Goal: Task Accomplishment & Management: Complete application form

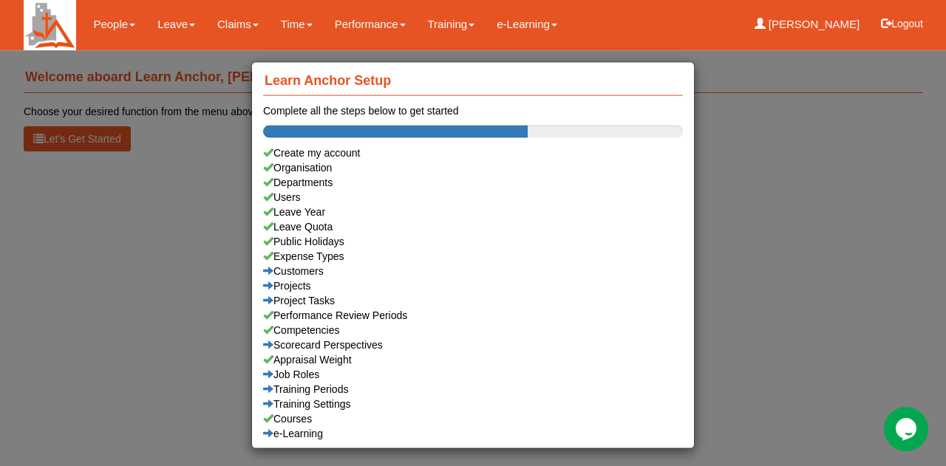
click at [826, 298] on div "Learn Anchor Setup Complete all the steps below to get started Create my accoun…" at bounding box center [473, 233] width 946 height 466
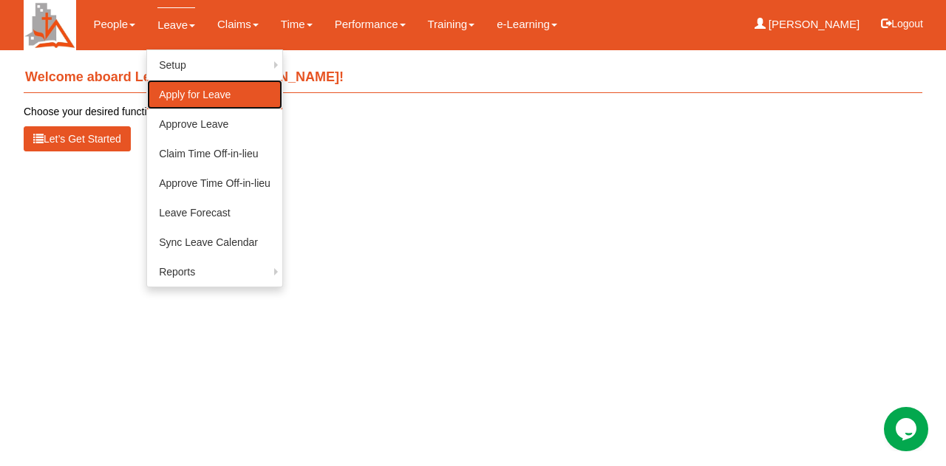
click at [183, 95] on link "Apply for Leave" at bounding box center [214, 95] width 135 height 30
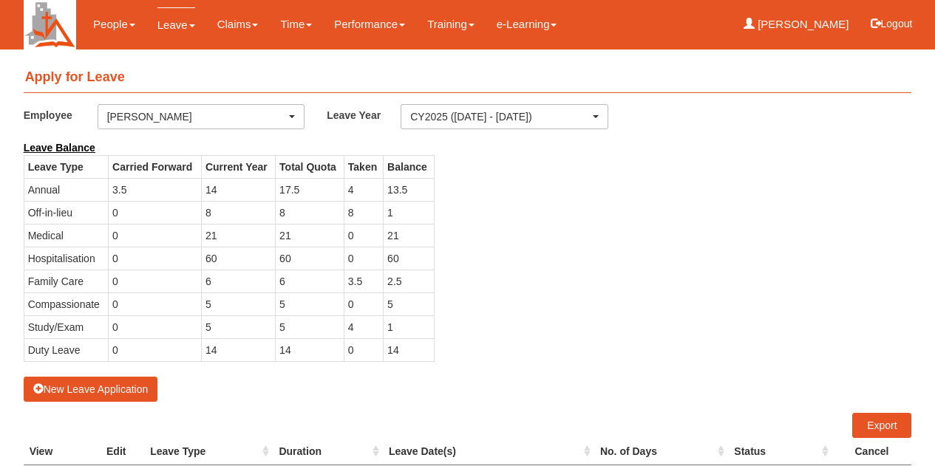
select select "50"
click at [98, 382] on button "New Leave Application" at bounding box center [91, 389] width 134 height 25
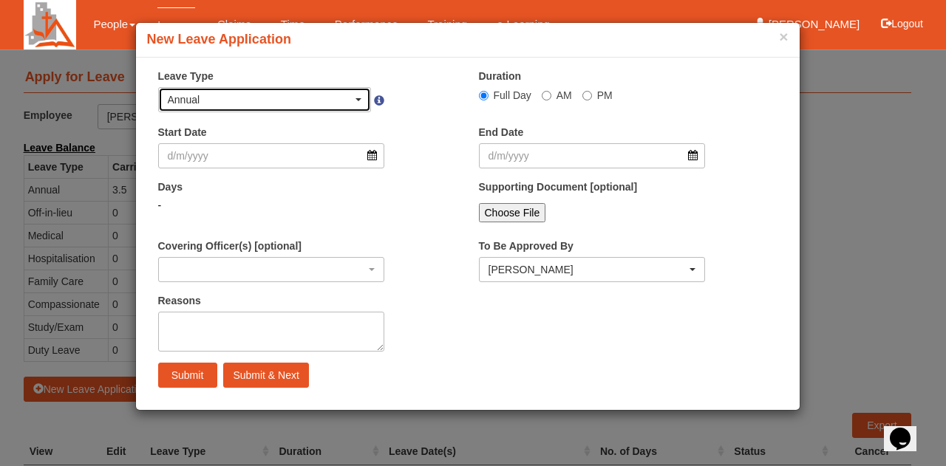
click at [360, 104] on div "Annual" at bounding box center [265, 99] width 194 height 15
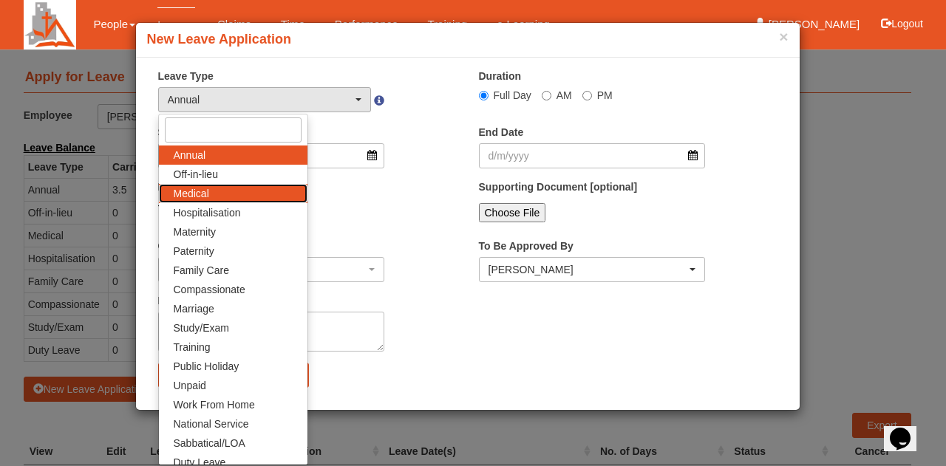
click at [247, 196] on link "Medical" at bounding box center [233, 193] width 149 height 19
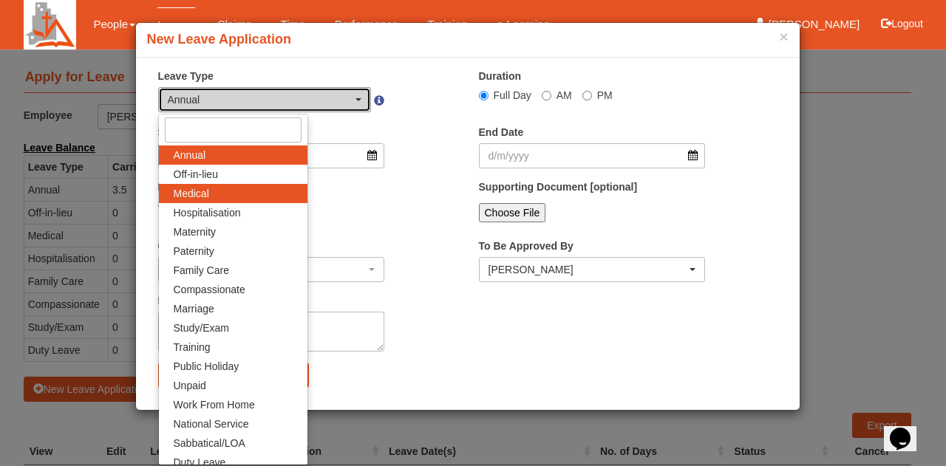
select select "4"
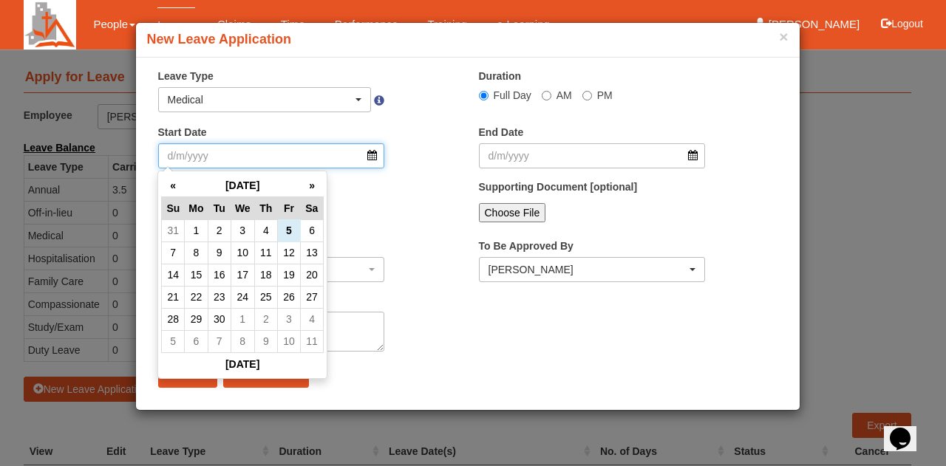
click at [287, 160] on input "Start Date" at bounding box center [271, 155] width 227 height 25
click at [223, 279] on td "16" at bounding box center [219, 275] width 23 height 22
type input "[DATE]"
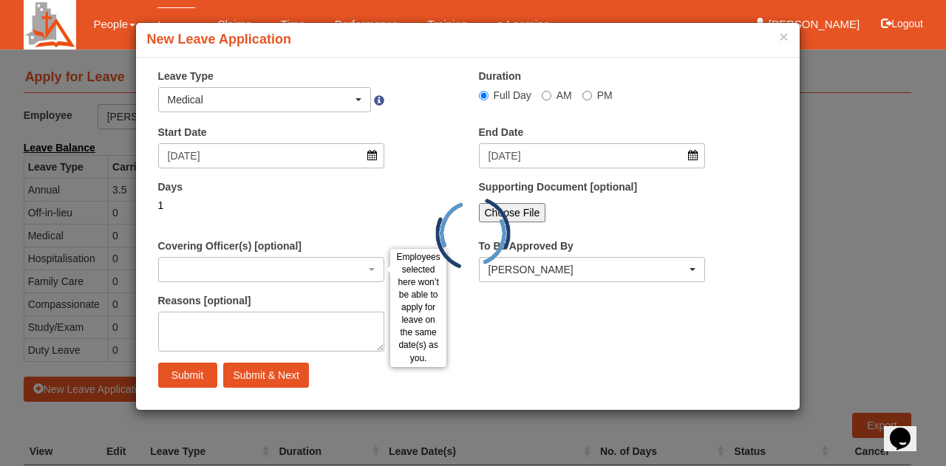
select select
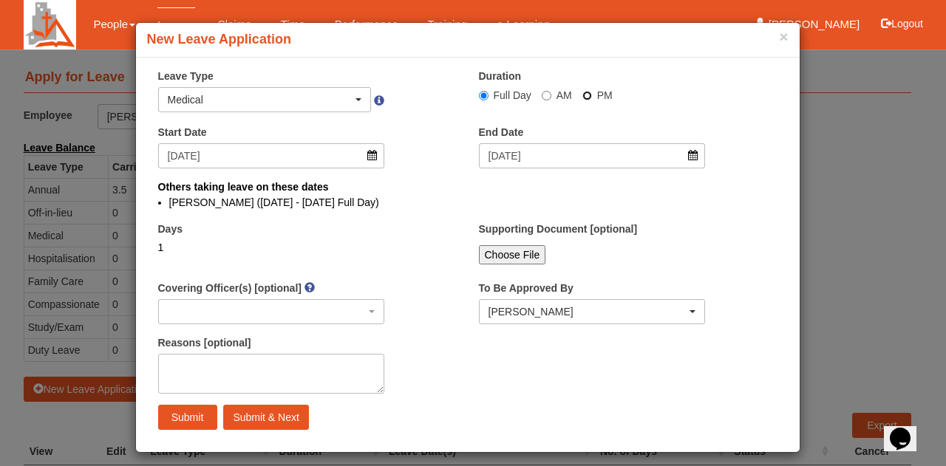
click at [582, 95] on input "PM" at bounding box center [587, 96] width 10 height 10
radio input "true"
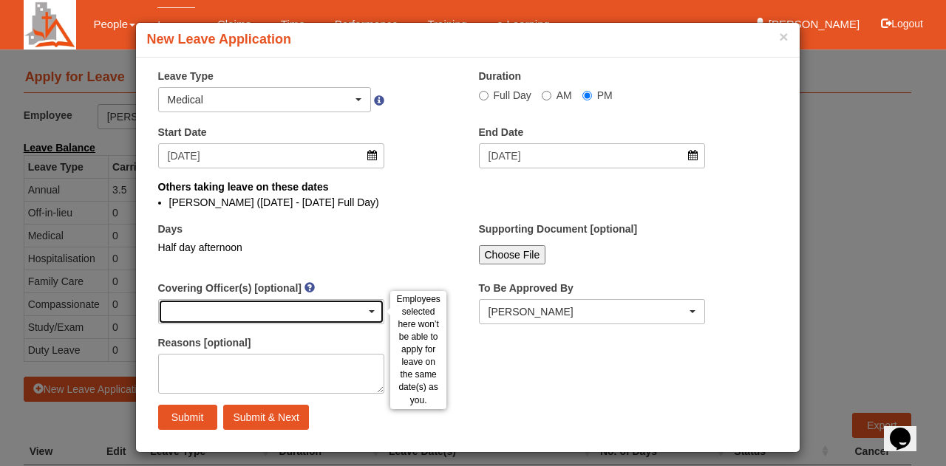
click at [273, 307] on div "button" at bounding box center [271, 312] width 225 height 24
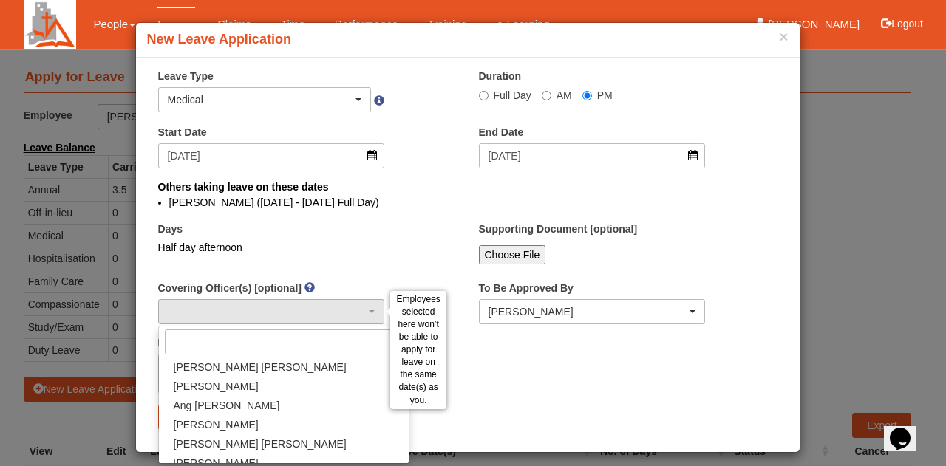
click at [557, 391] on div "× Leave Type Annual Off-in-lieu Medical Hospitalisation Maternity Paternity Fam…" at bounding box center [468, 255] width 664 height 372
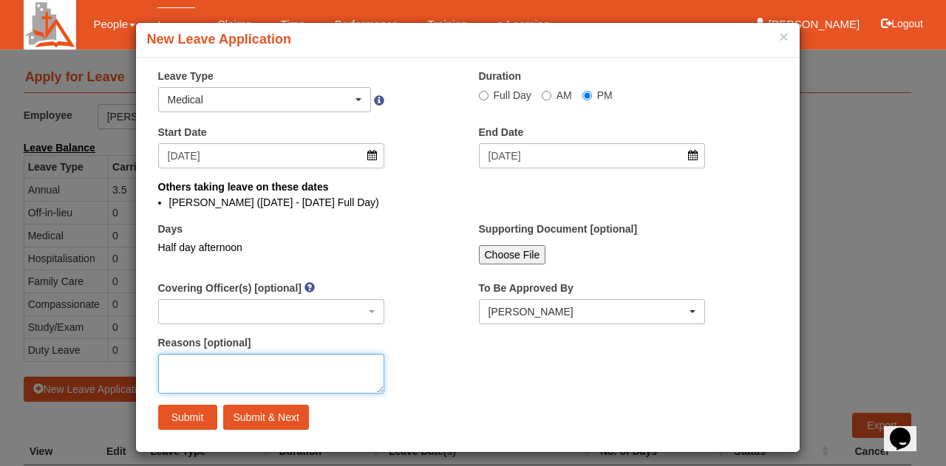
click at [238, 369] on textarea "Reasons [optional]" at bounding box center [271, 374] width 227 height 40
type textarea "2 medical appts at [GEOGRAPHIC_DATA]"
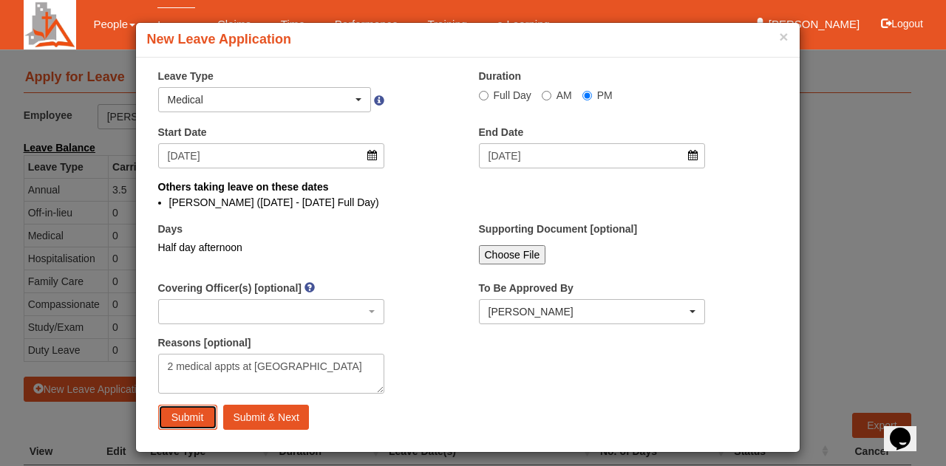
click at [194, 420] on input "Submit" at bounding box center [187, 417] width 59 height 25
select select "1"
radio input "true"
select select
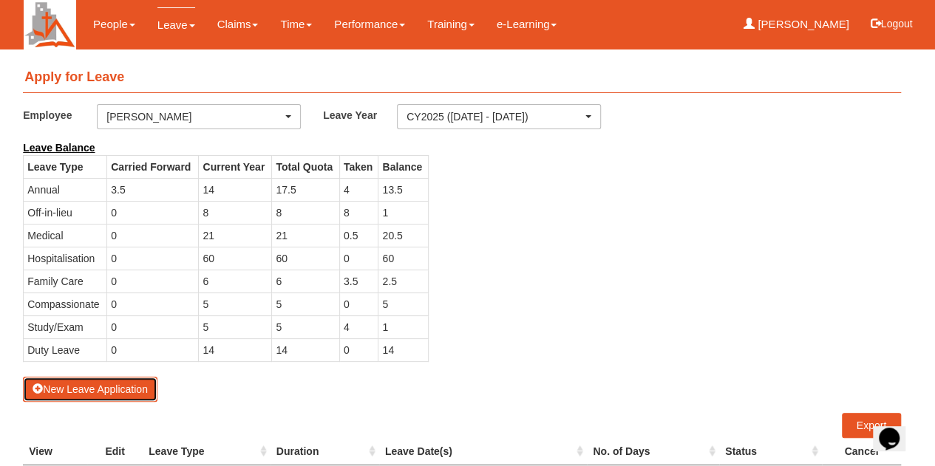
select select "50"
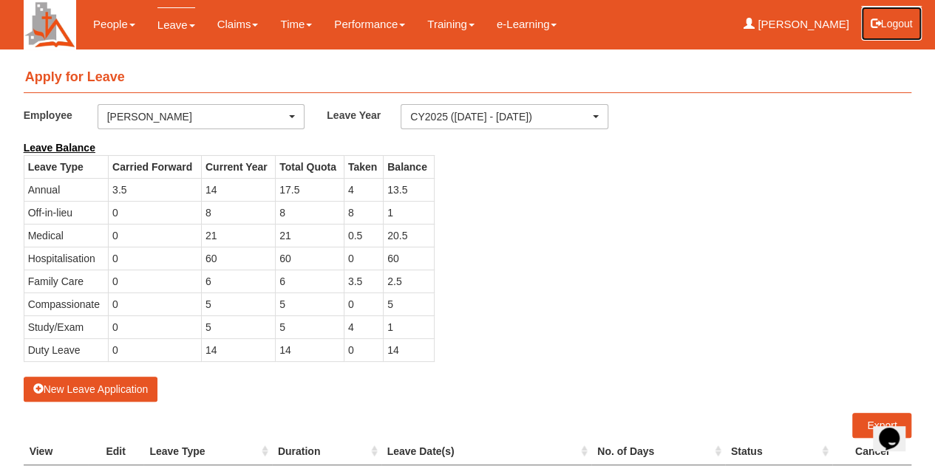
click at [898, 23] on button "Logout" at bounding box center [891, 23] width 63 height 35
